Goal: Find specific page/section: Find specific page/section

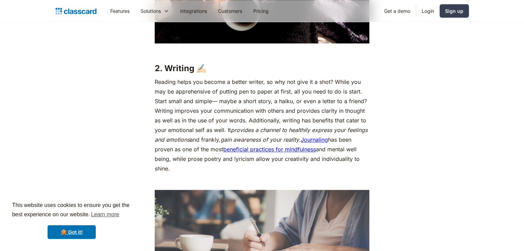
scroll to position [890, 0]
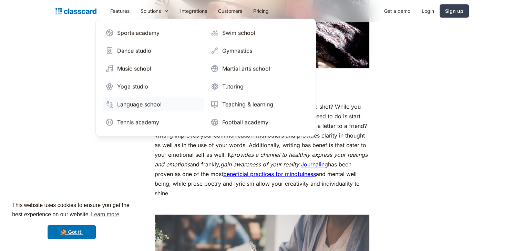
click at [161, 104] on link "Language school" at bounding box center [153, 104] width 101 height 14
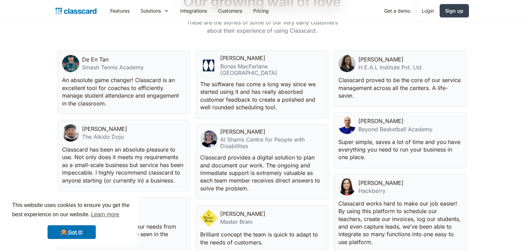
scroll to position [1791, 0]
